Goal: Task Accomplishment & Management: Manage account settings

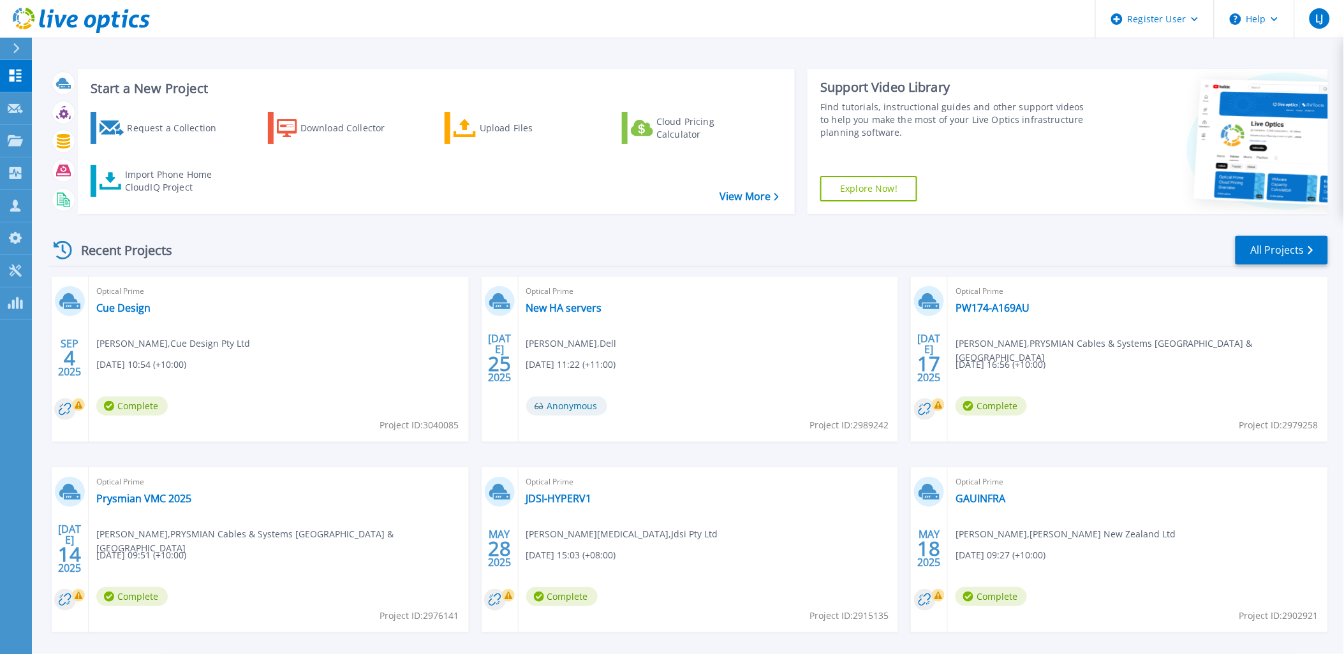
click at [15, 38] on div at bounding box center [21, 49] width 20 height 22
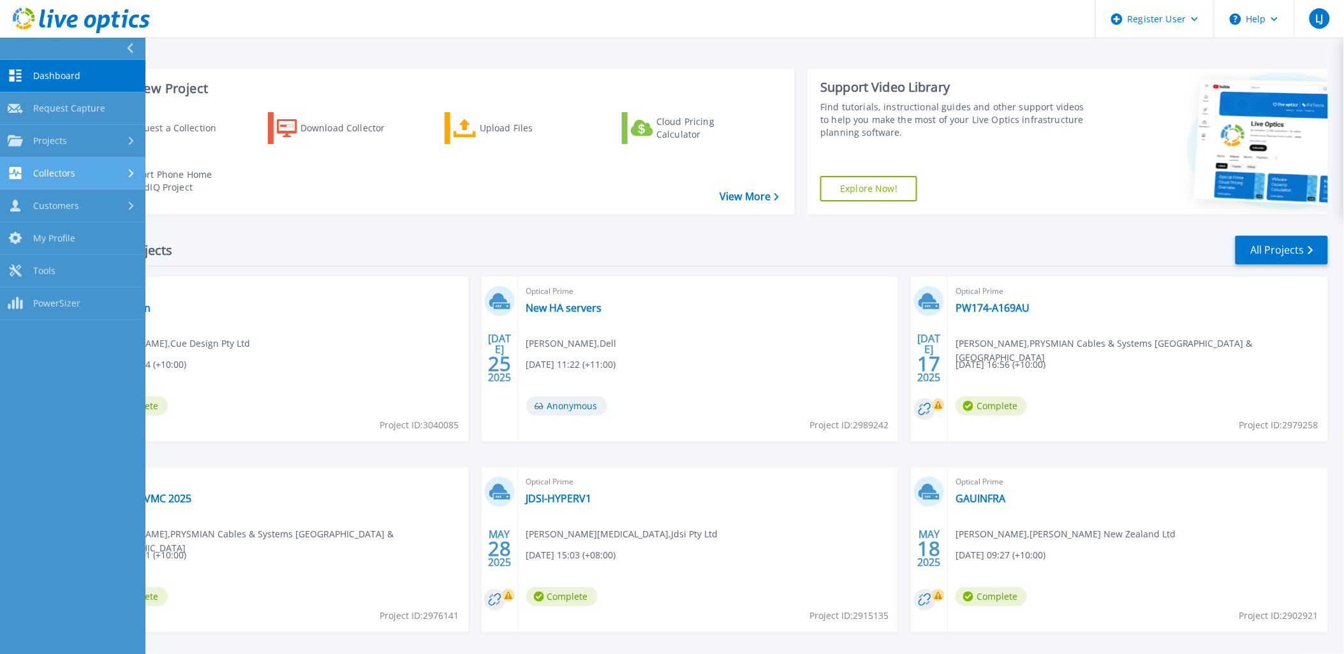
click at [68, 184] on link "Collectors Collectors" at bounding box center [72, 174] width 145 height 33
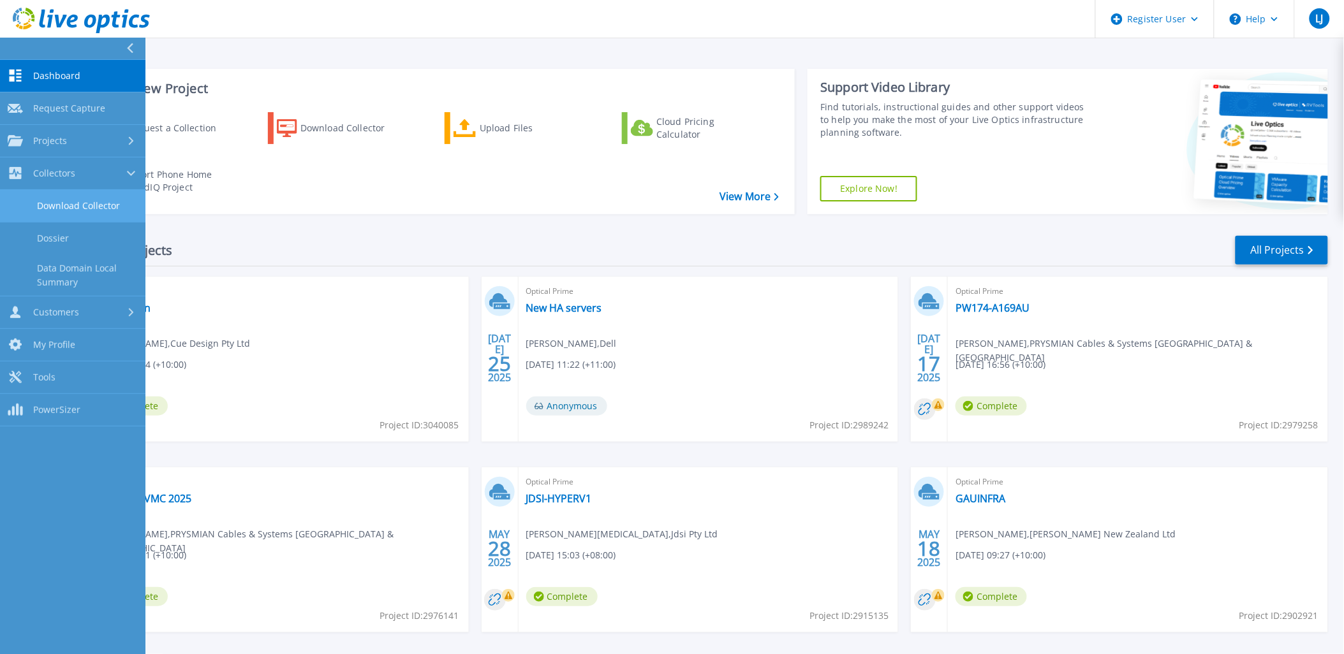
click at [67, 205] on link "Download Collector" at bounding box center [72, 206] width 145 height 33
click at [68, 174] on span "Collectors" at bounding box center [54, 173] width 42 height 11
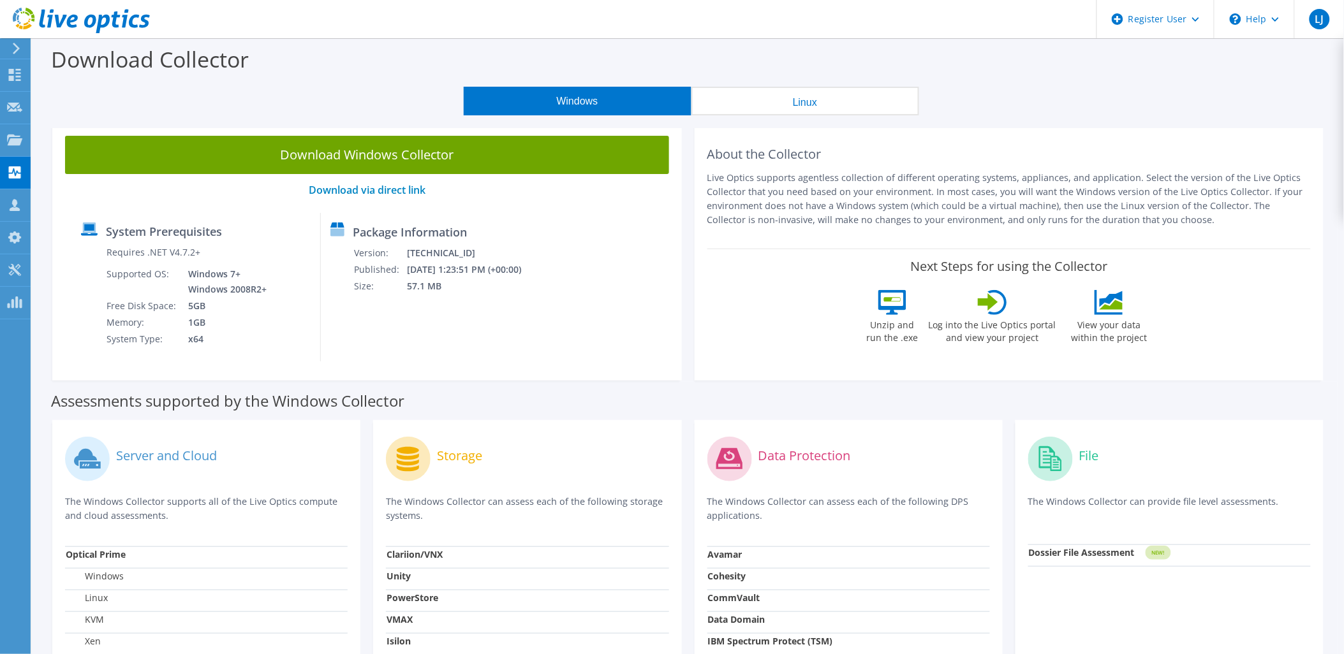
click at [14, 54] on use at bounding box center [16, 48] width 7 height 11
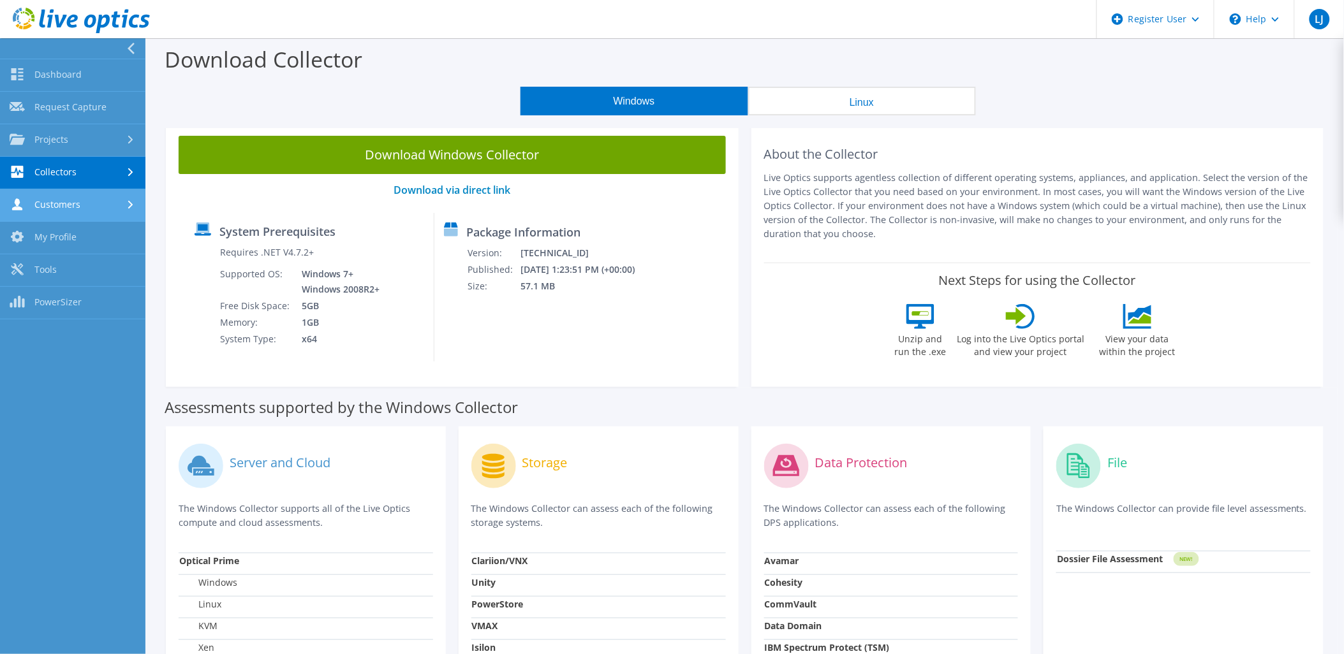
click at [55, 209] on link "Customers" at bounding box center [72, 205] width 145 height 33
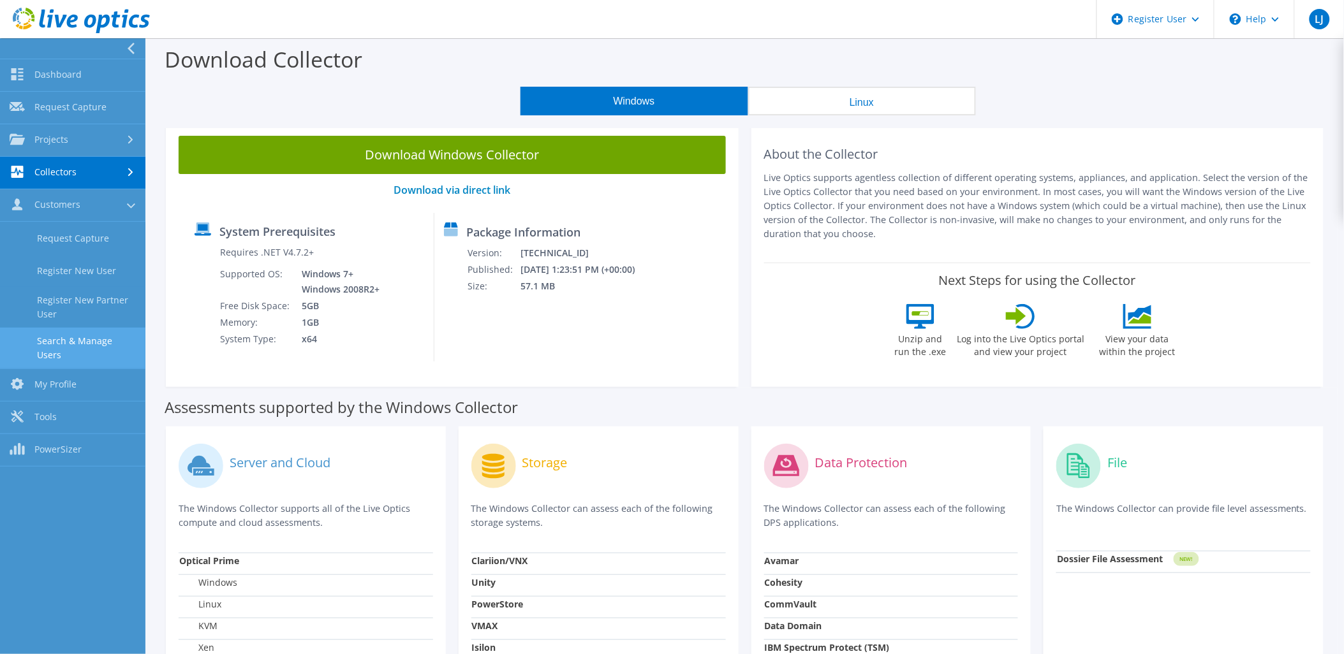
click at [77, 339] on link "Search & Manage Users" at bounding box center [72, 348] width 145 height 41
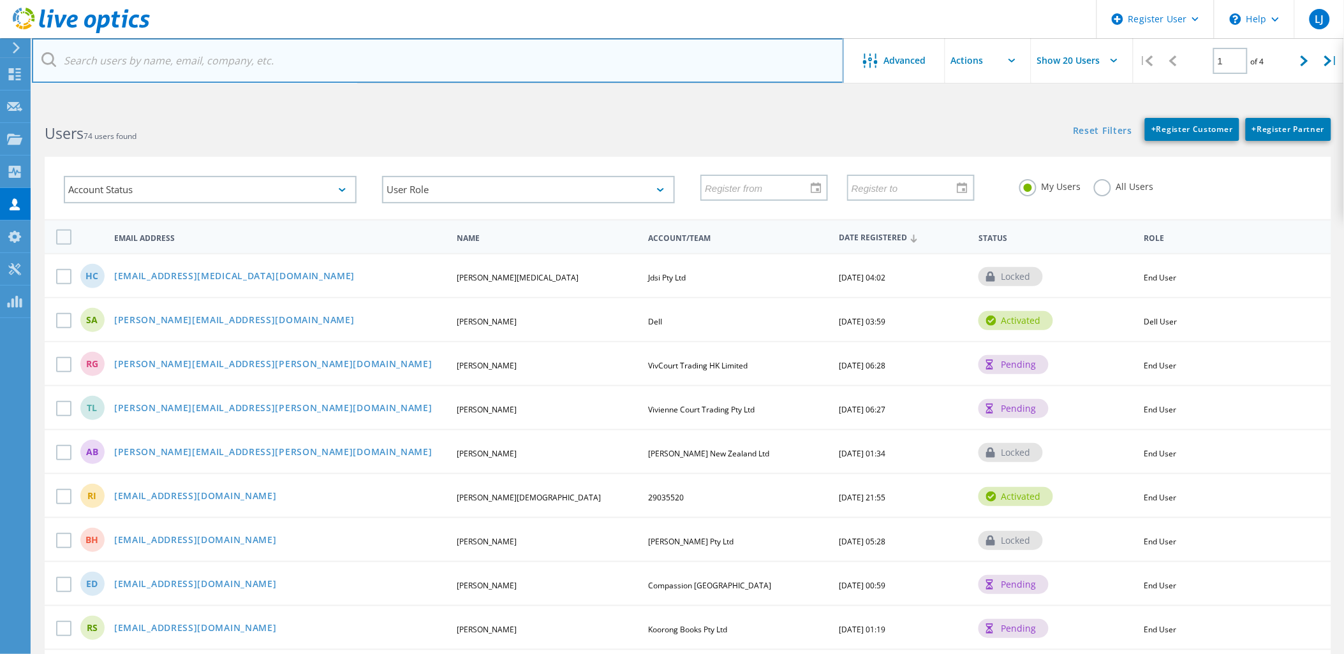
click at [265, 65] on input "text" at bounding box center [438, 60] width 812 height 45
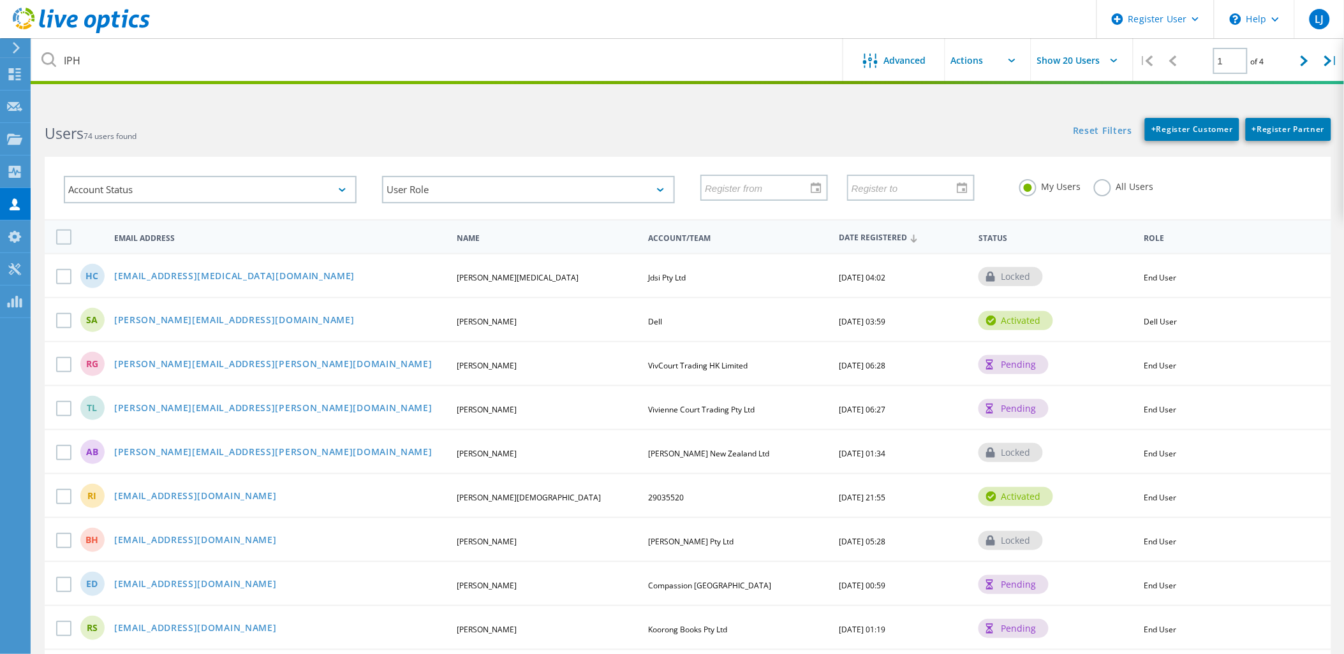
drag, startPoint x: 1031, startPoint y: 144, endPoint x: 1103, endPoint y: 184, distance: 82.2
click at [1032, 149] on div "Account Status Activated Pending Activation Pending Password Reset Activated No…" at bounding box center [688, 180] width 1312 height 78
click at [1112, 186] on label "All Users" at bounding box center [1124, 185] width 60 height 12
click at [0, 0] on input "All Users" at bounding box center [0, 0] width 0 height 0
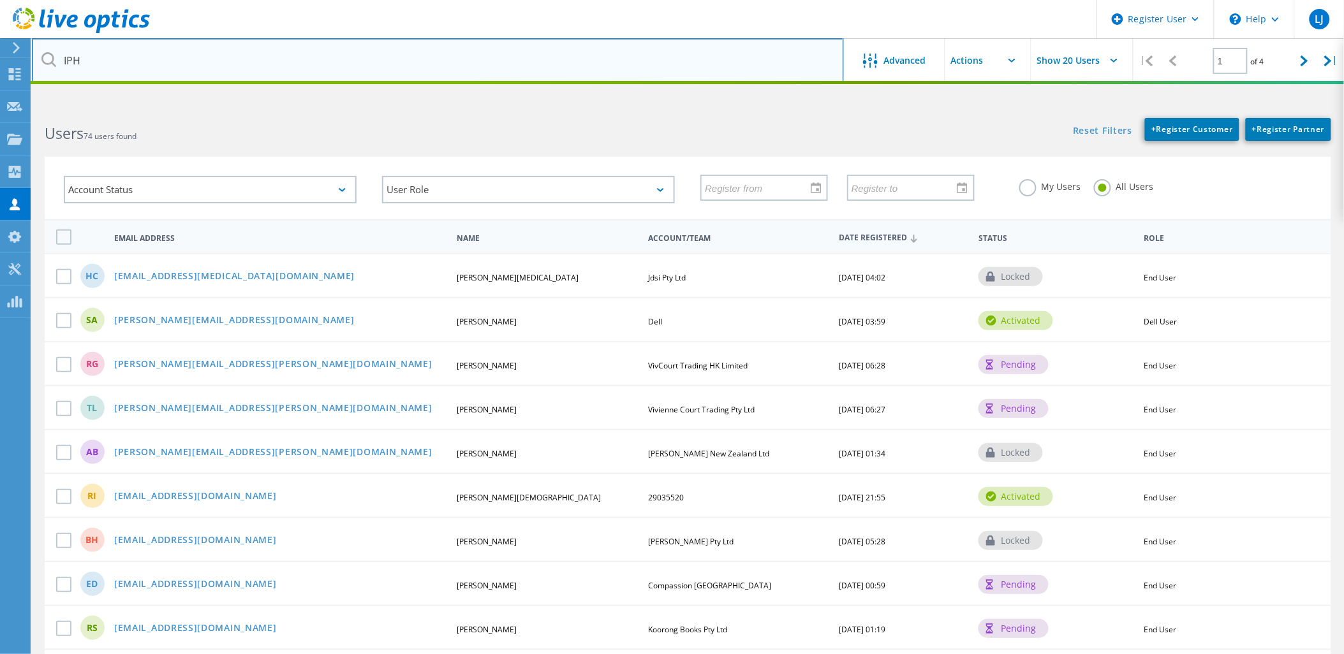
drag, startPoint x: 757, startPoint y: 78, endPoint x: 776, endPoint y: 78, distance: 19.1
click at [761, 105] on lo-user-search "IPH Advanced Show 20 Users | 1 of 4 | Email Address First Name Last Name Accoun…" at bounding box center [688, 625] width 1312 height 1041
click at [772, 64] on input "IPH" at bounding box center [438, 60] width 812 height 45
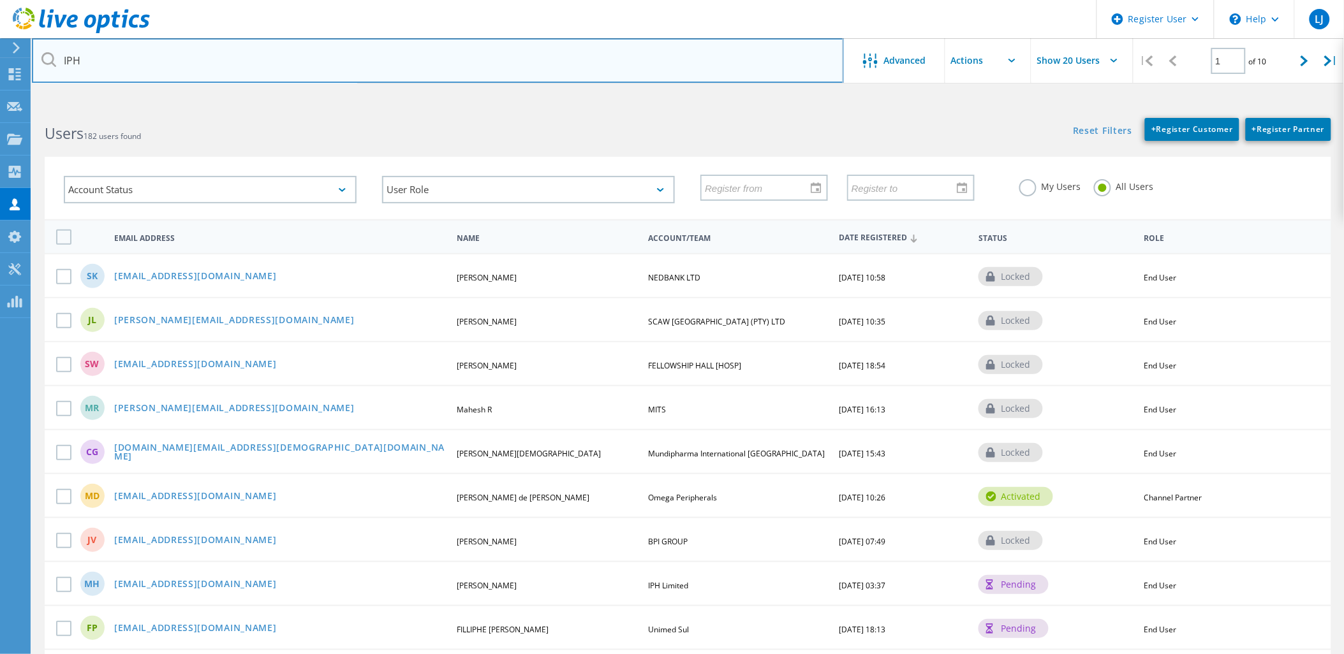
click at [275, 57] on input "IPH" at bounding box center [438, 60] width 812 height 45
click at [0, 0] on html "Register User \n Help Explore Helpful Articles Contact Support LJ Dell User Luk…" at bounding box center [672, 592] width 1344 height 1184
paste input "edmond.poon@iphservices.com"
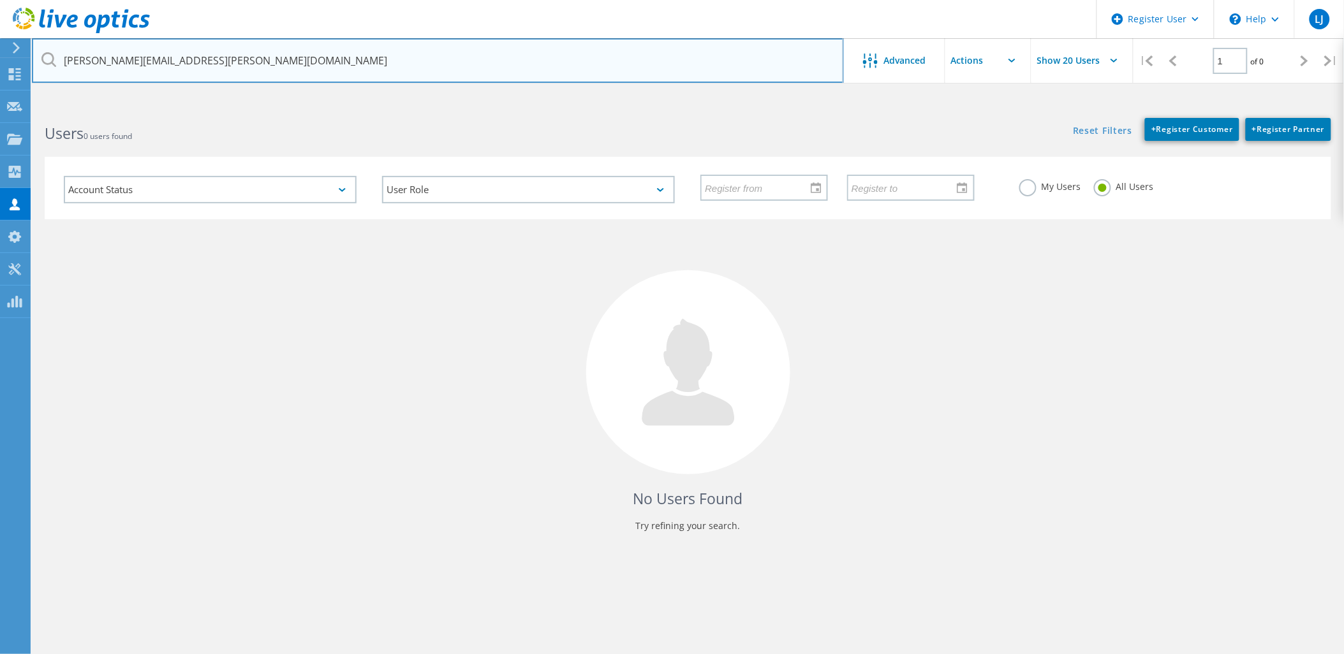
drag, startPoint x: 138, startPoint y: 59, endPoint x: -11, endPoint y: 59, distance: 149.2
click at [0, 59] on html "Register User \n Help Explore Helpful Articles Contact Support LJ Dell User Luk…" at bounding box center [672, 351] width 1344 height 702
type input "iphservices.com"
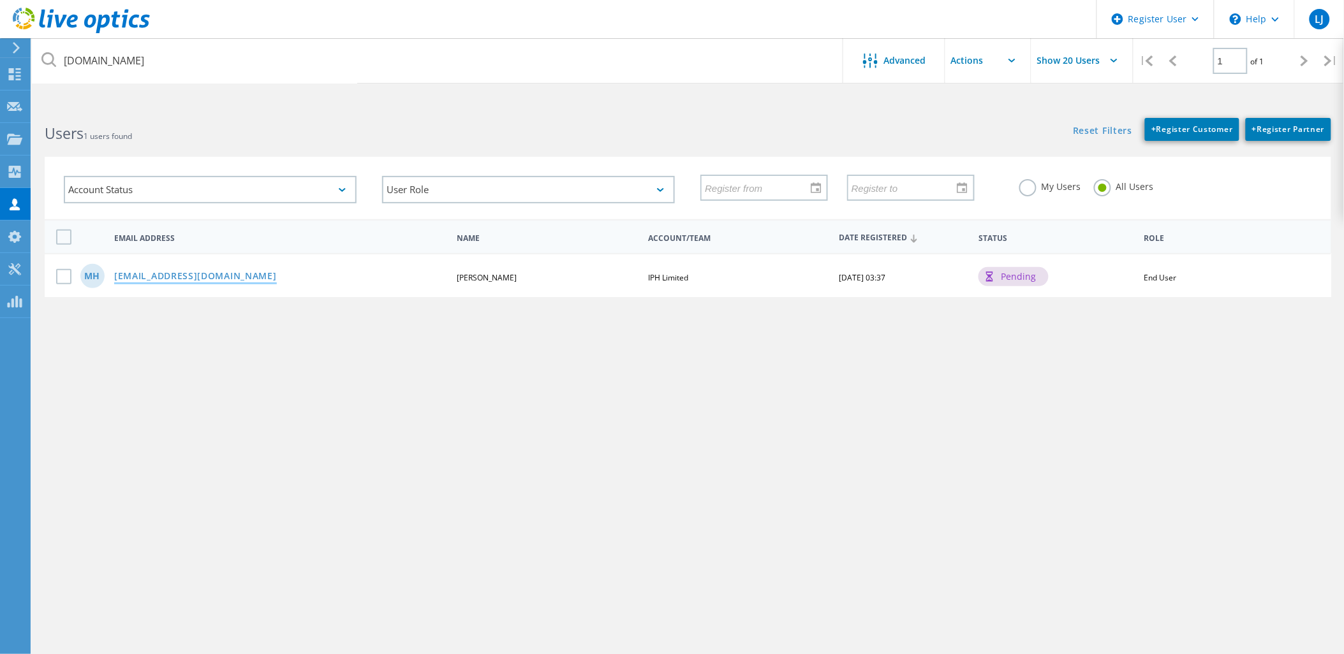
click at [214, 272] on link "milan.hira@iphservices.com" at bounding box center [195, 277] width 163 height 11
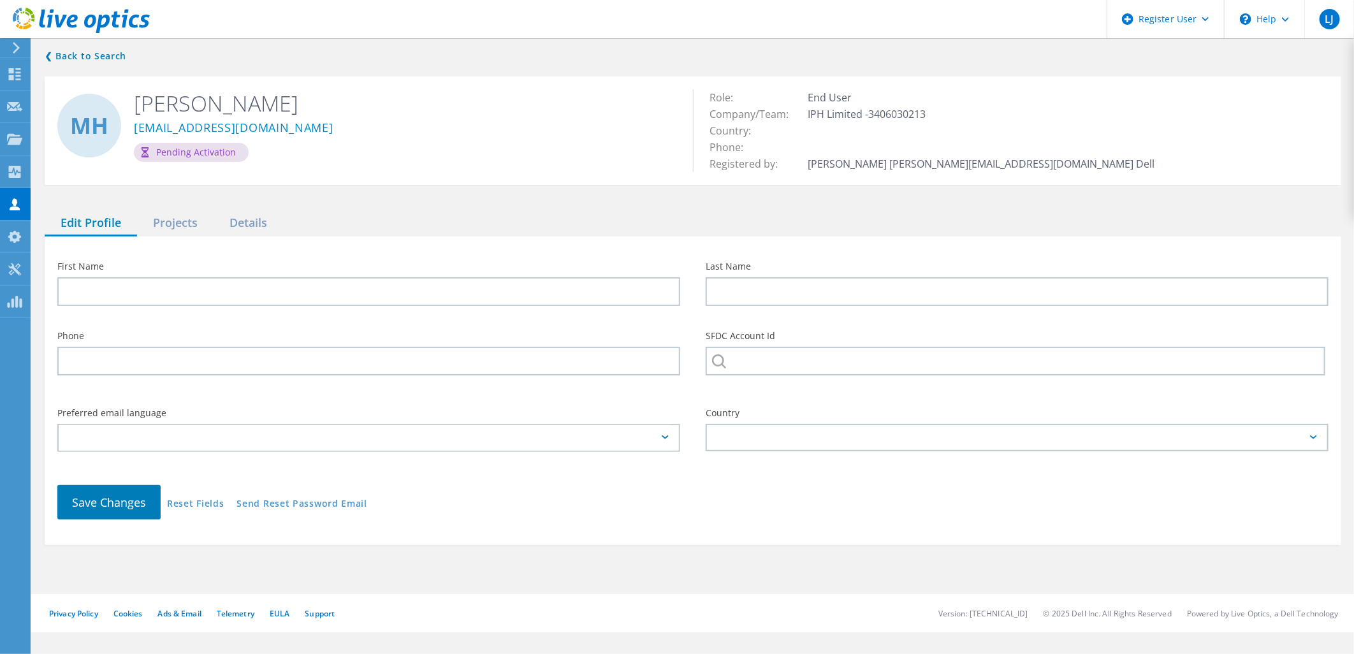
type input "Milan"
type input "Hira"
type input "IPH Limited"
type input "English"
click at [182, 220] on div "Projects" at bounding box center [175, 223] width 77 height 26
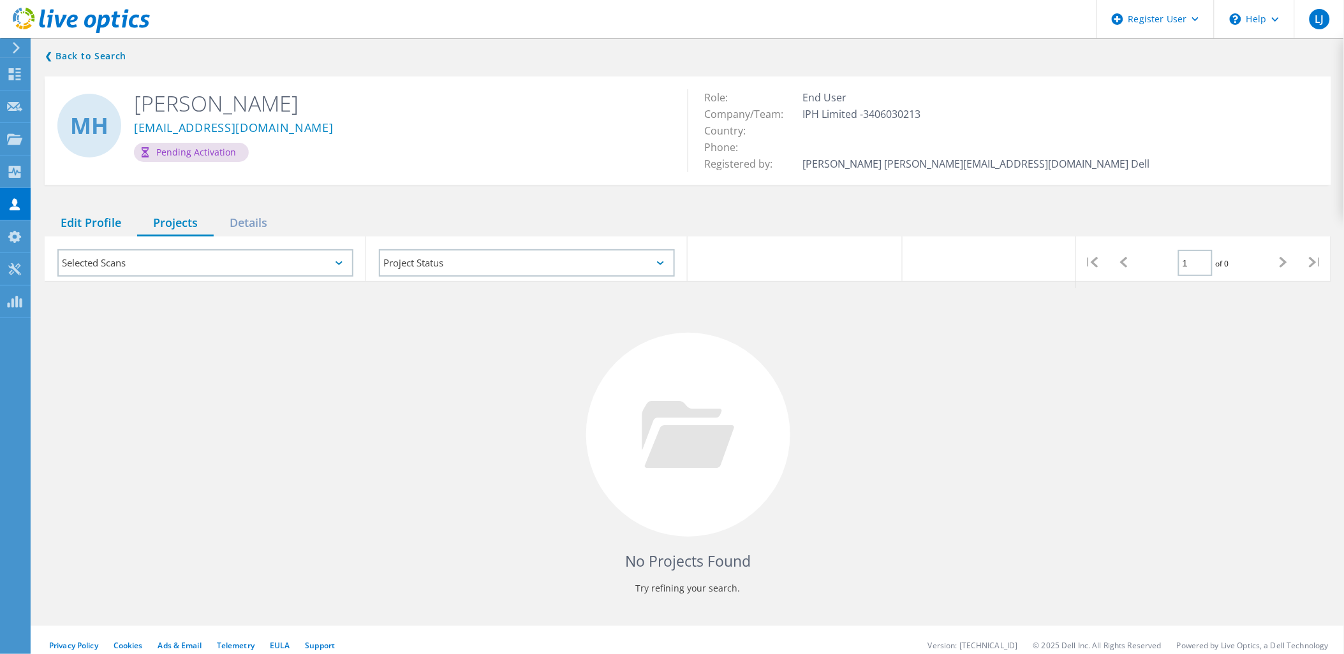
click at [85, 219] on div "Edit Profile" at bounding box center [91, 223] width 92 height 26
